Goal: Task Accomplishment & Management: Use online tool/utility

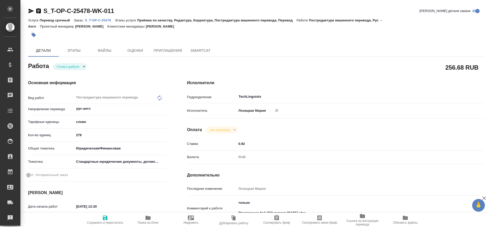
type textarea "x"
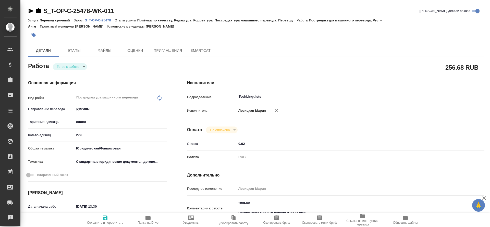
type textarea "x"
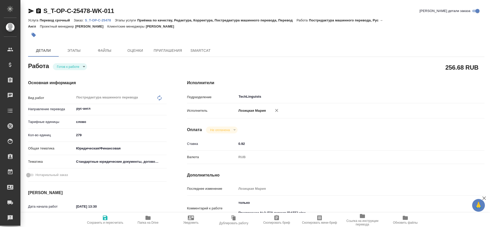
click at [106, 19] on p "S_T-OP-C-25478" at bounding box center [100, 20] width 30 height 4
type textarea "x"
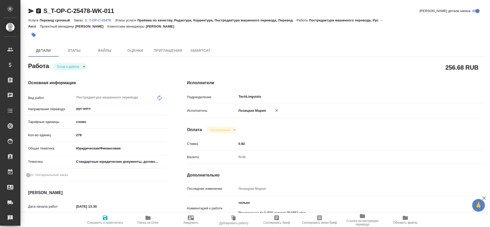
type textarea "x"
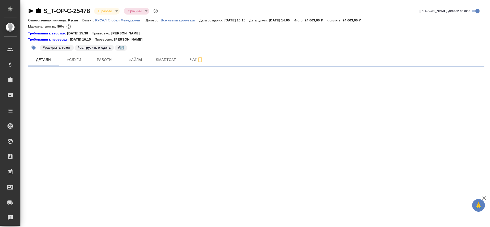
select select "RU"
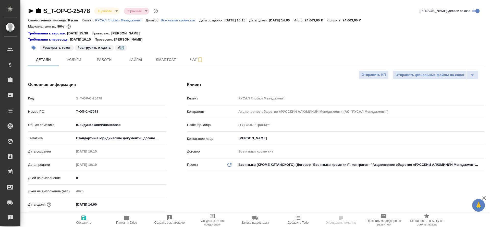
type textarea "x"
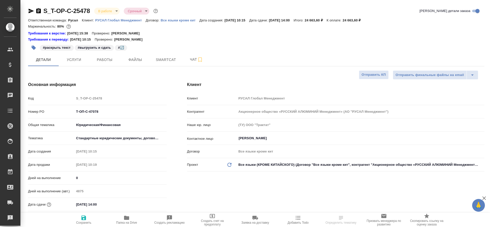
type textarea "x"
type input "[PERSON_NAME]"
type input "Журавлева Александра"
click at [163, 57] on span "Smartcat" at bounding box center [166, 60] width 25 height 6
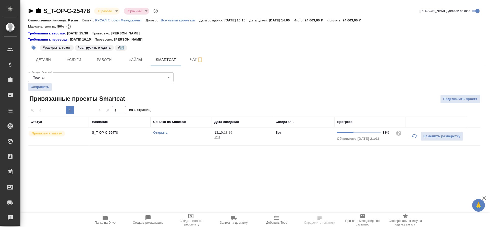
click at [165, 132] on link "Открыть" at bounding box center [160, 133] width 15 height 4
